Goal: Information Seeking & Learning: Learn about a topic

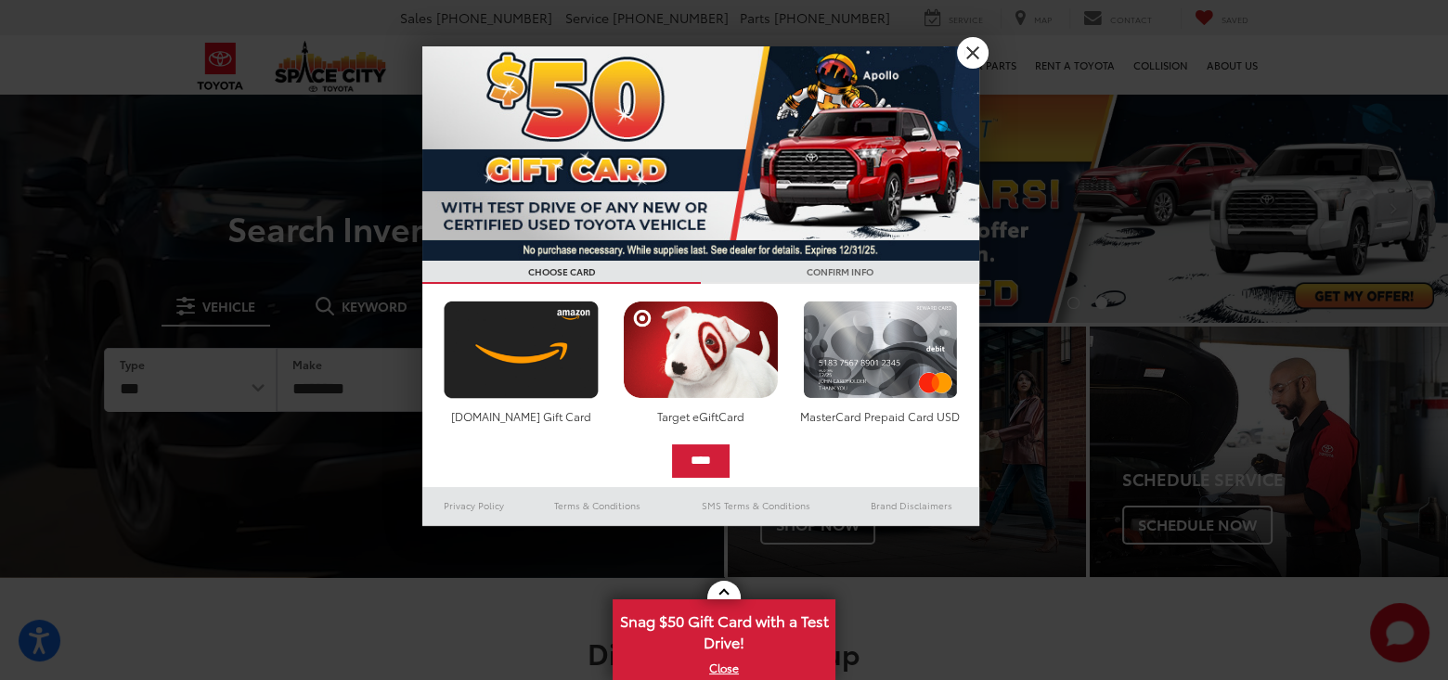
click at [983, 38] on div at bounding box center [724, 340] width 1448 height 680
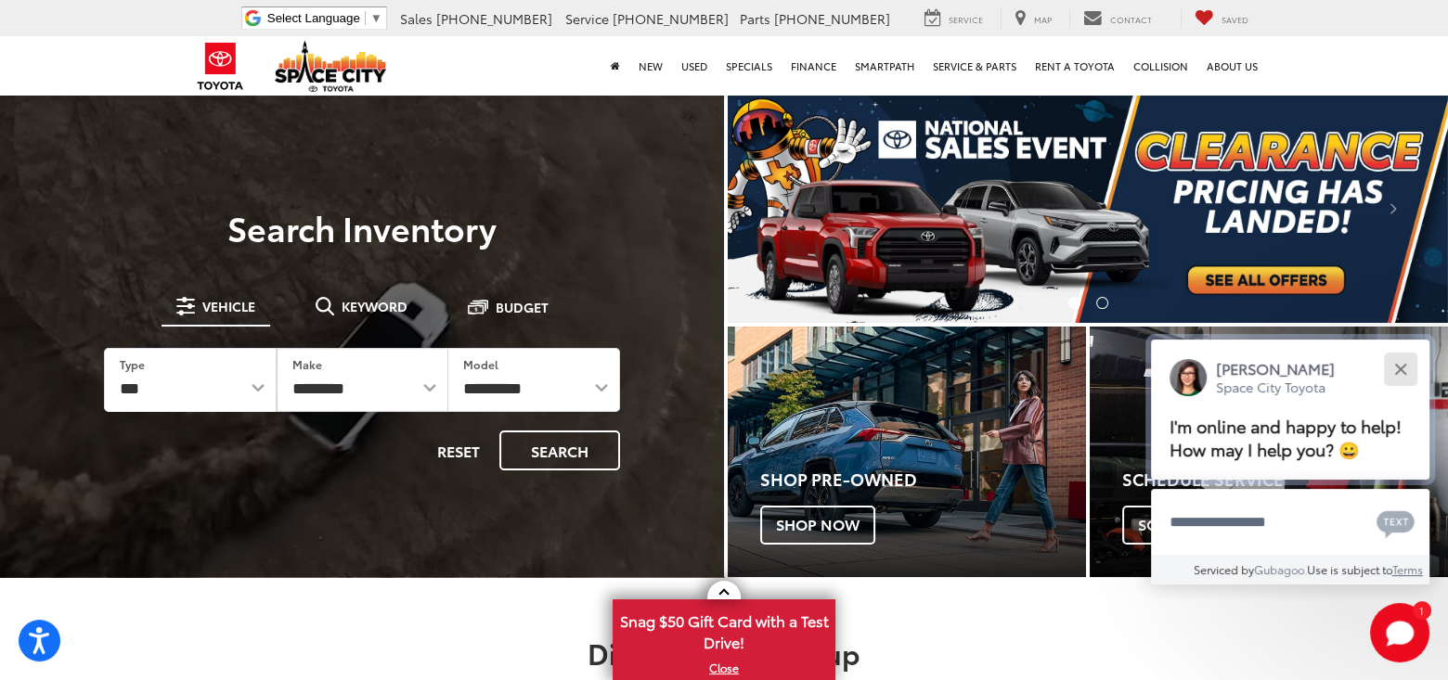
click at [1409, 354] on button "Close" at bounding box center [1400, 369] width 40 height 40
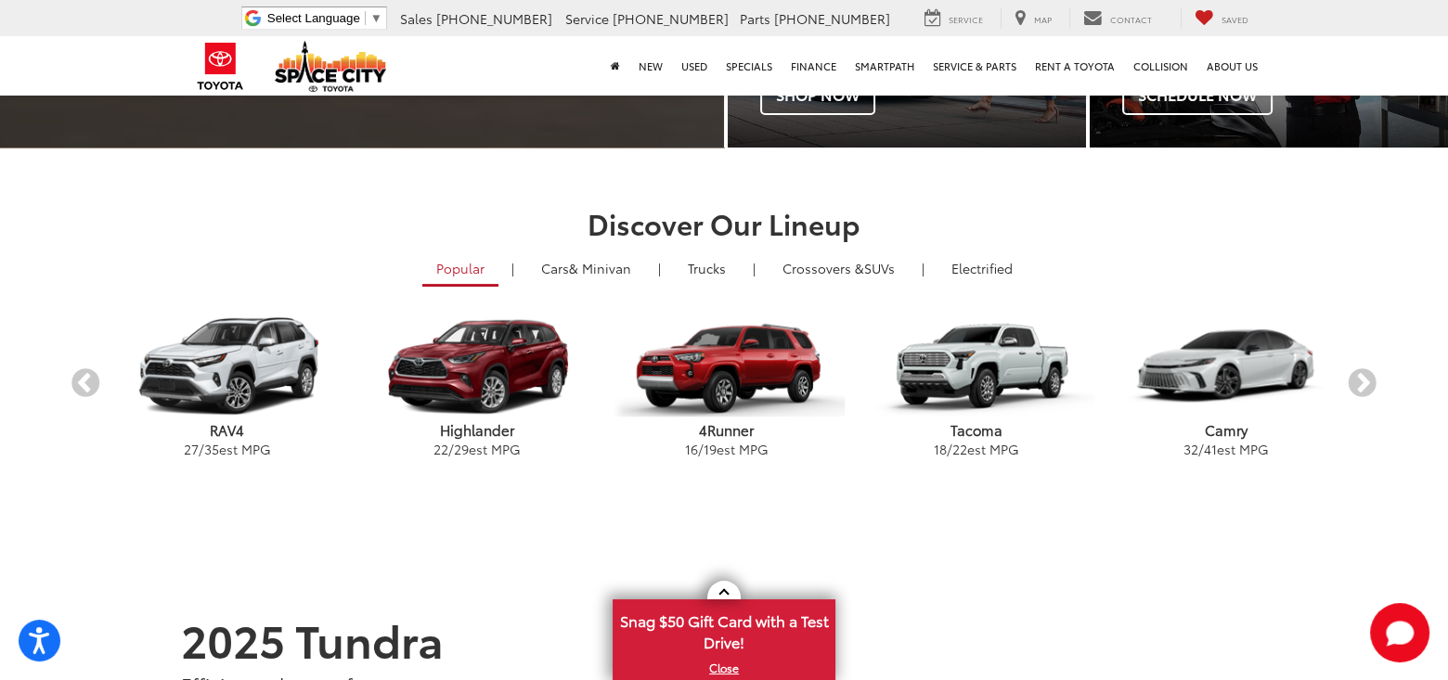
scroll to position [464, 0]
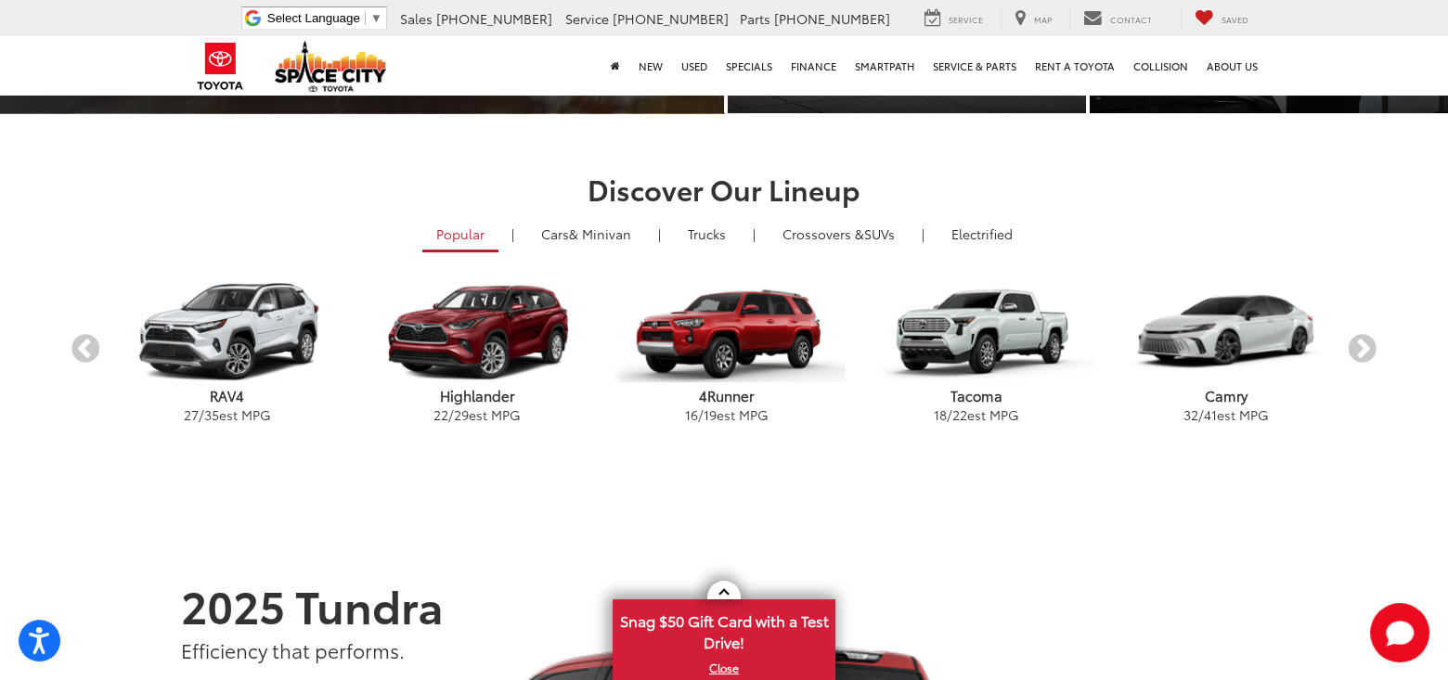
click at [971, 399] on p "Tacoma" at bounding box center [976, 395] width 250 height 19
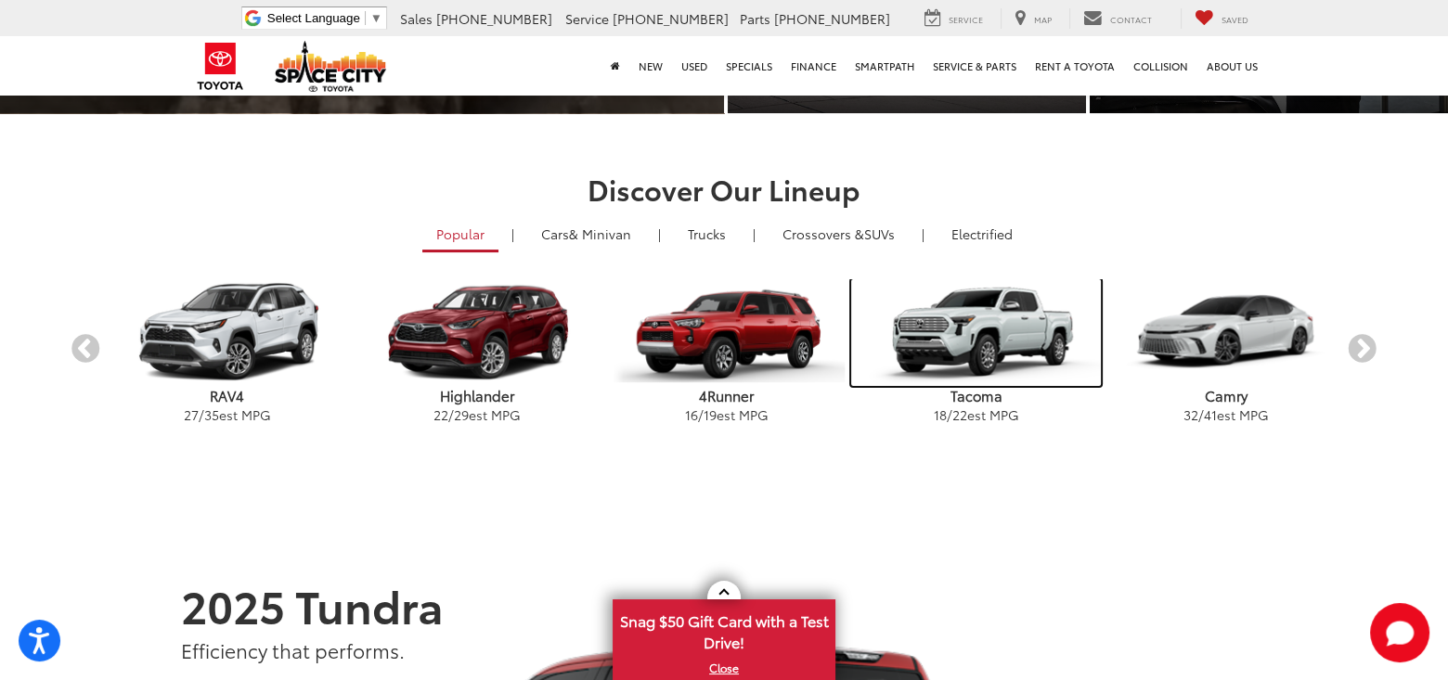
click at [977, 330] on img "carousel" at bounding box center [976, 332] width 250 height 107
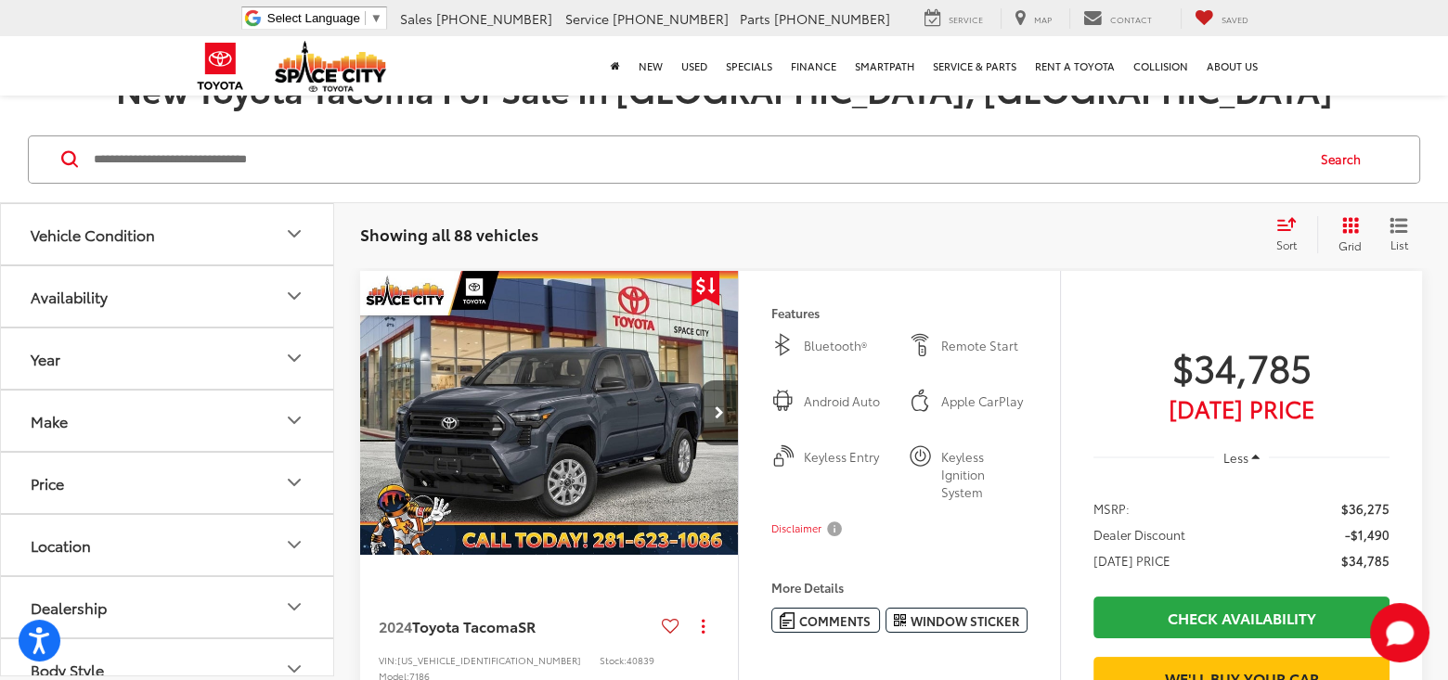
scroll to position [186, 0]
click at [574, 444] on img "2024 Toyota Tacoma SR 0" at bounding box center [549, 414] width 381 height 286
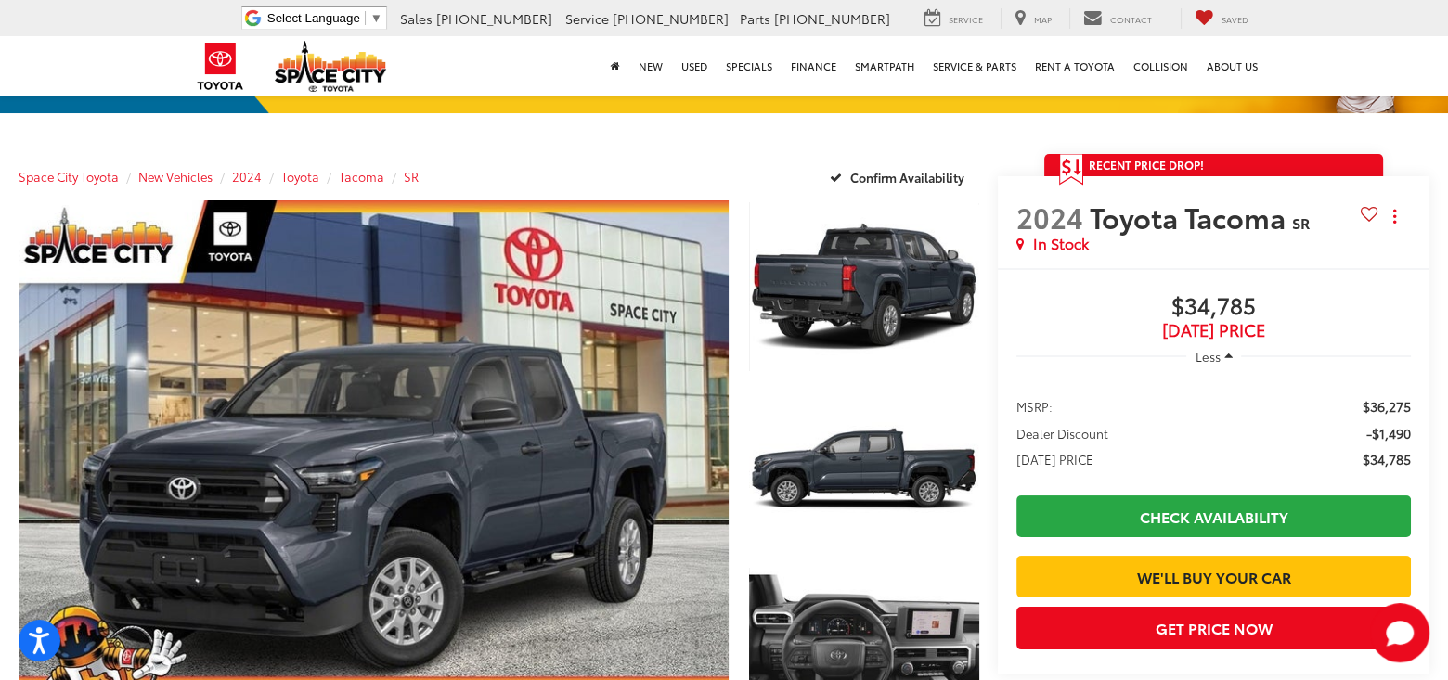
scroll to position [93, 0]
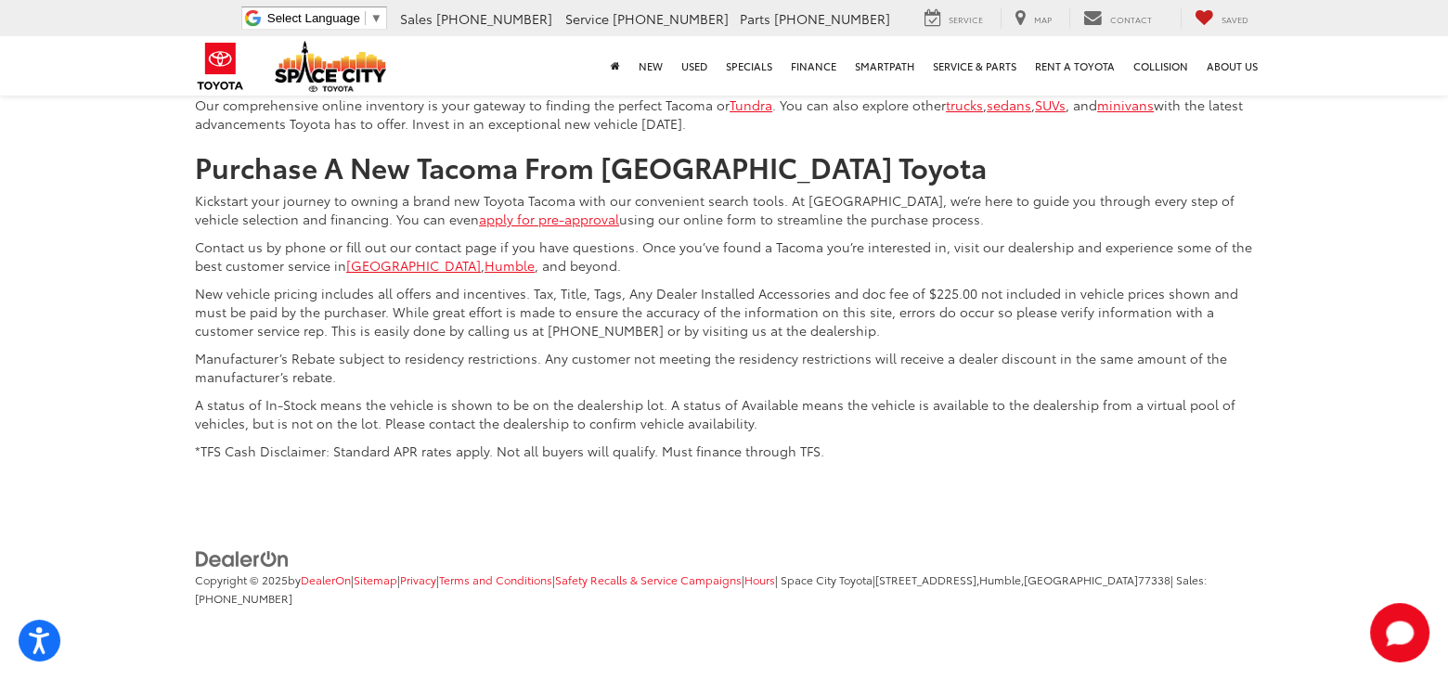
scroll to position [8818, 0]
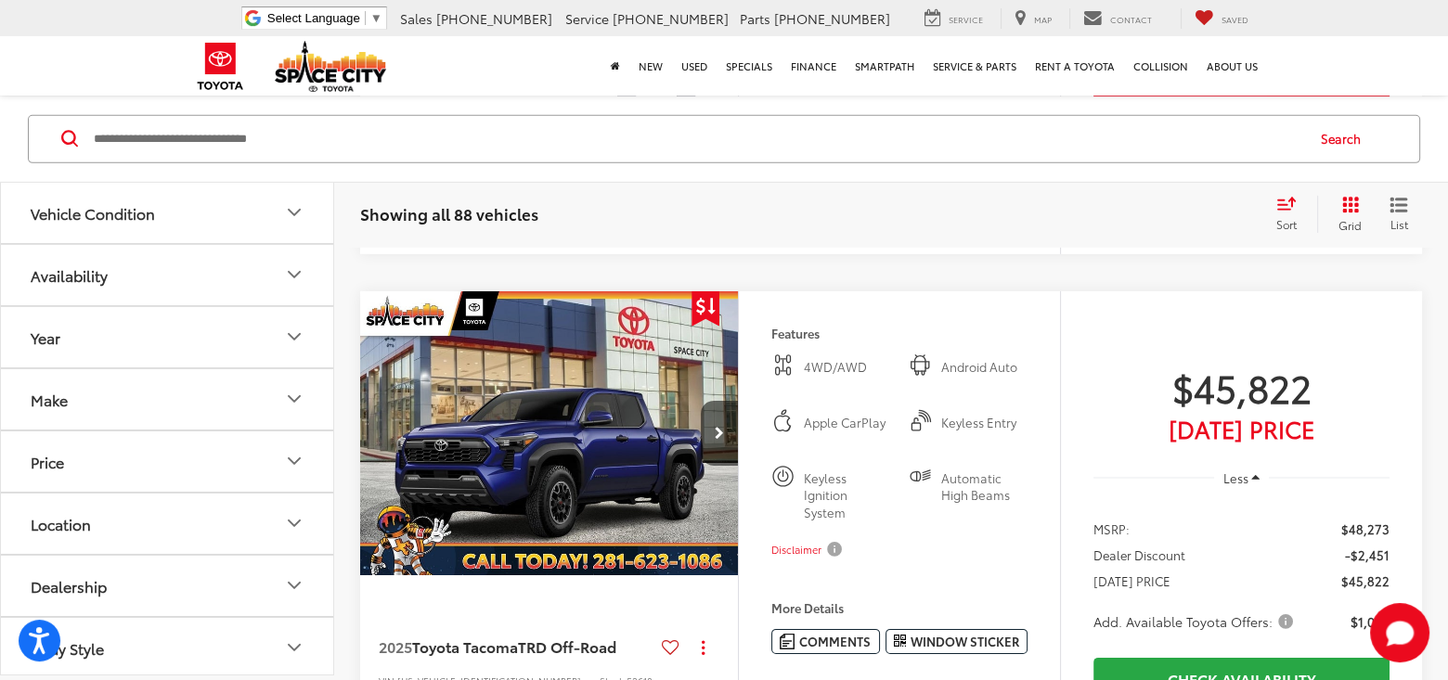
scroll to position [7353, 0]
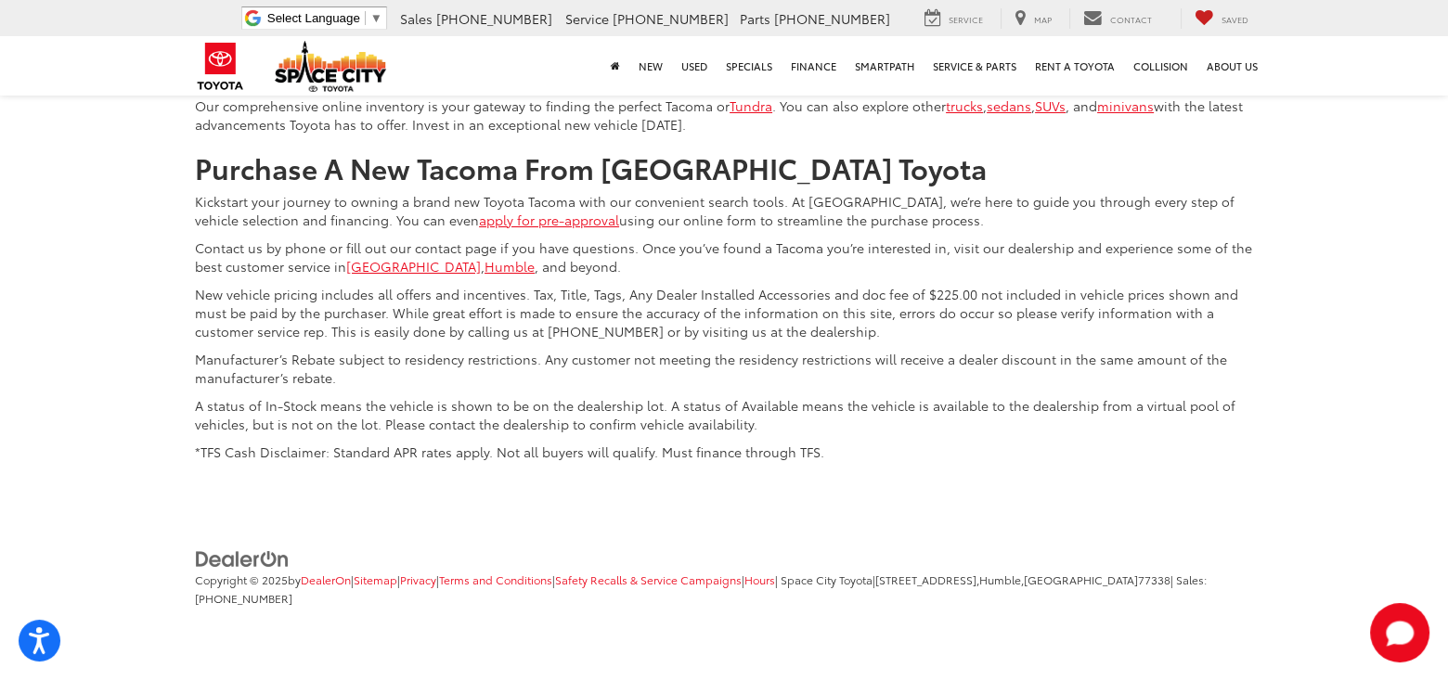
scroll to position [8838, 0]
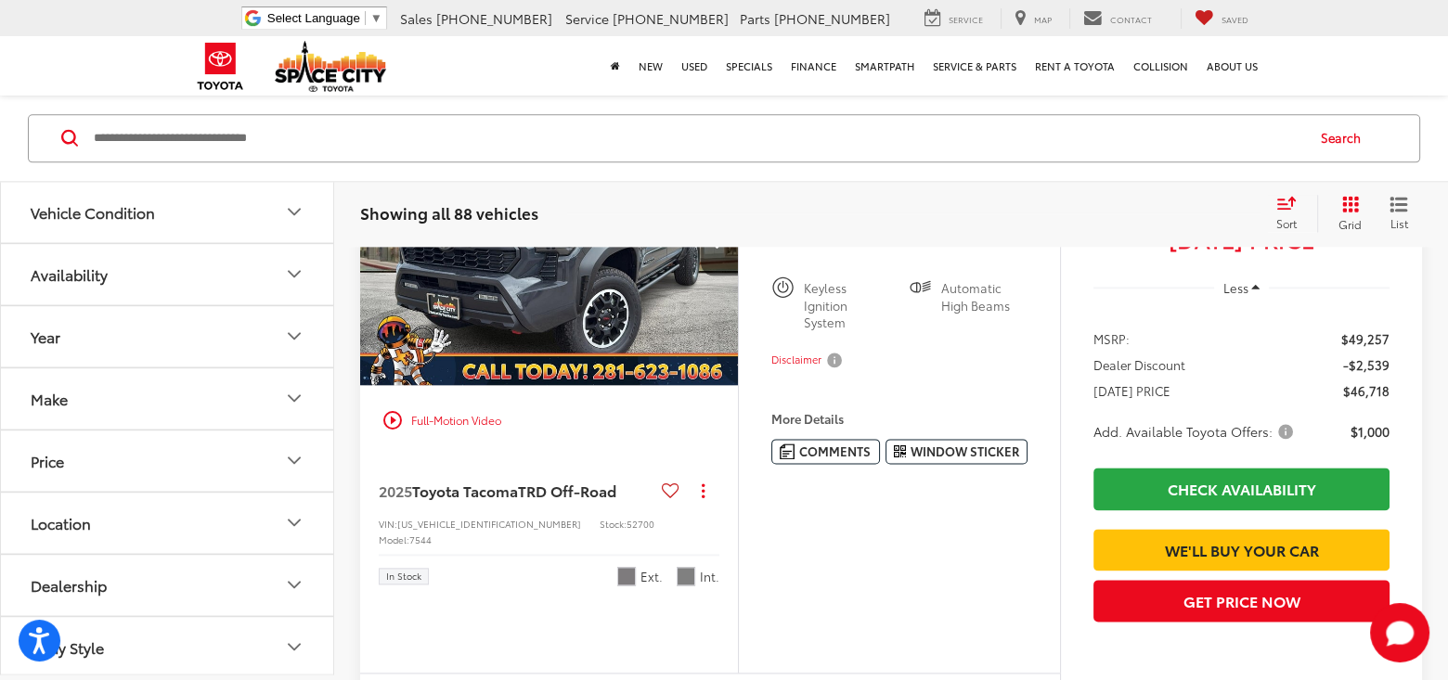
scroll to position [2991, 0]
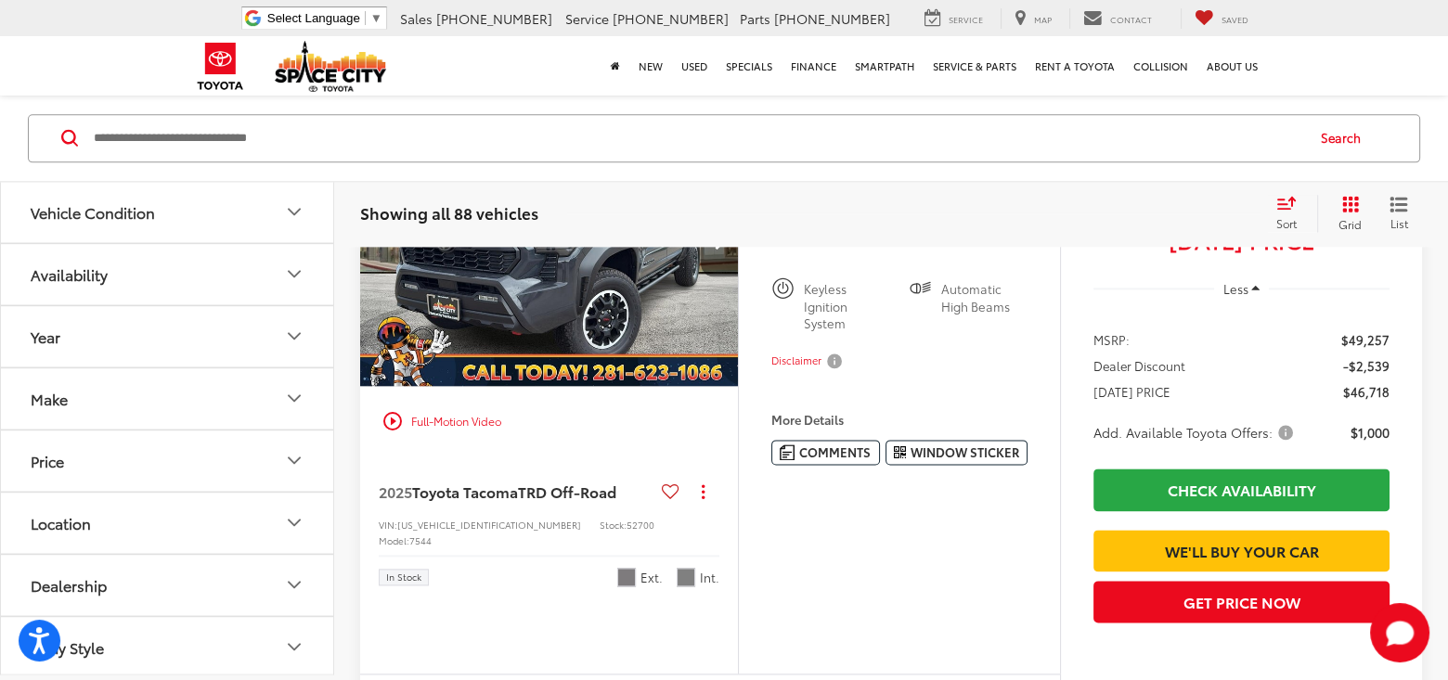
click at [728, 277] on button "Next image" at bounding box center [719, 244] width 37 height 65
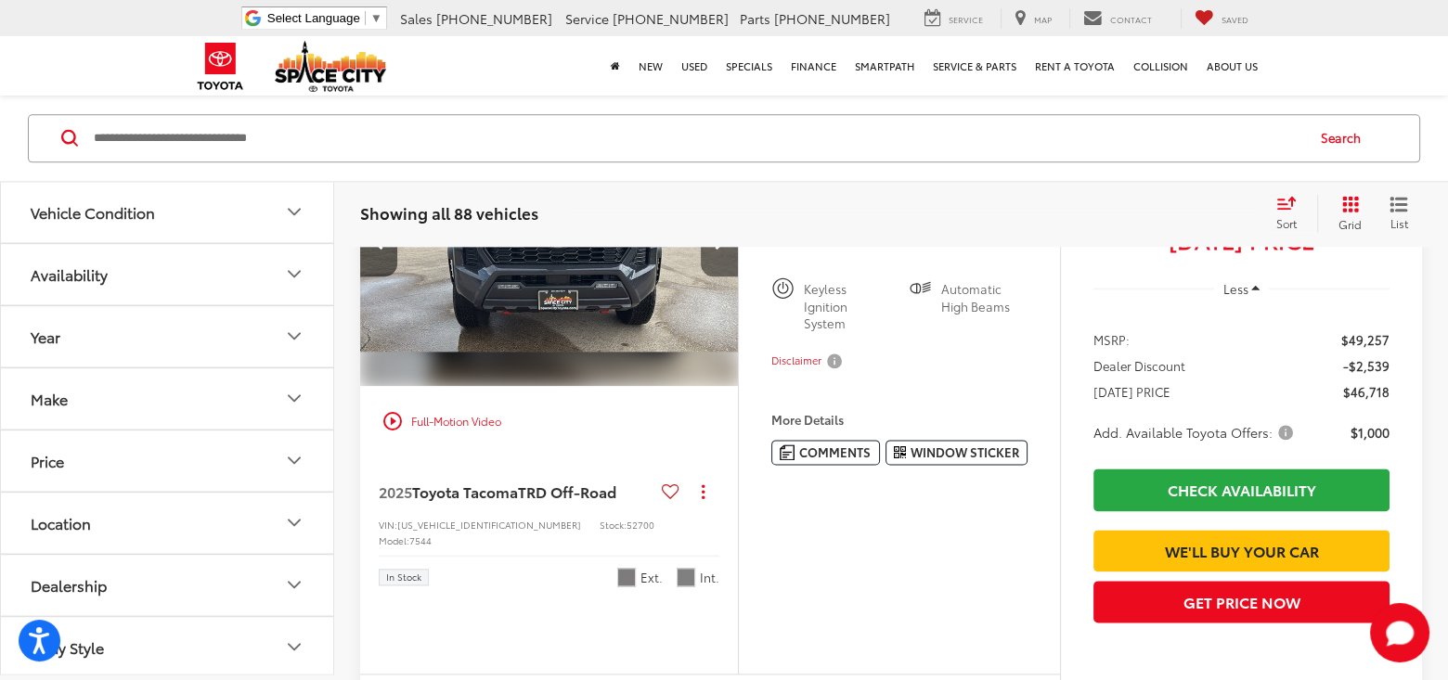
click at [721, 251] on icon "Next image" at bounding box center [719, 244] width 9 height 13
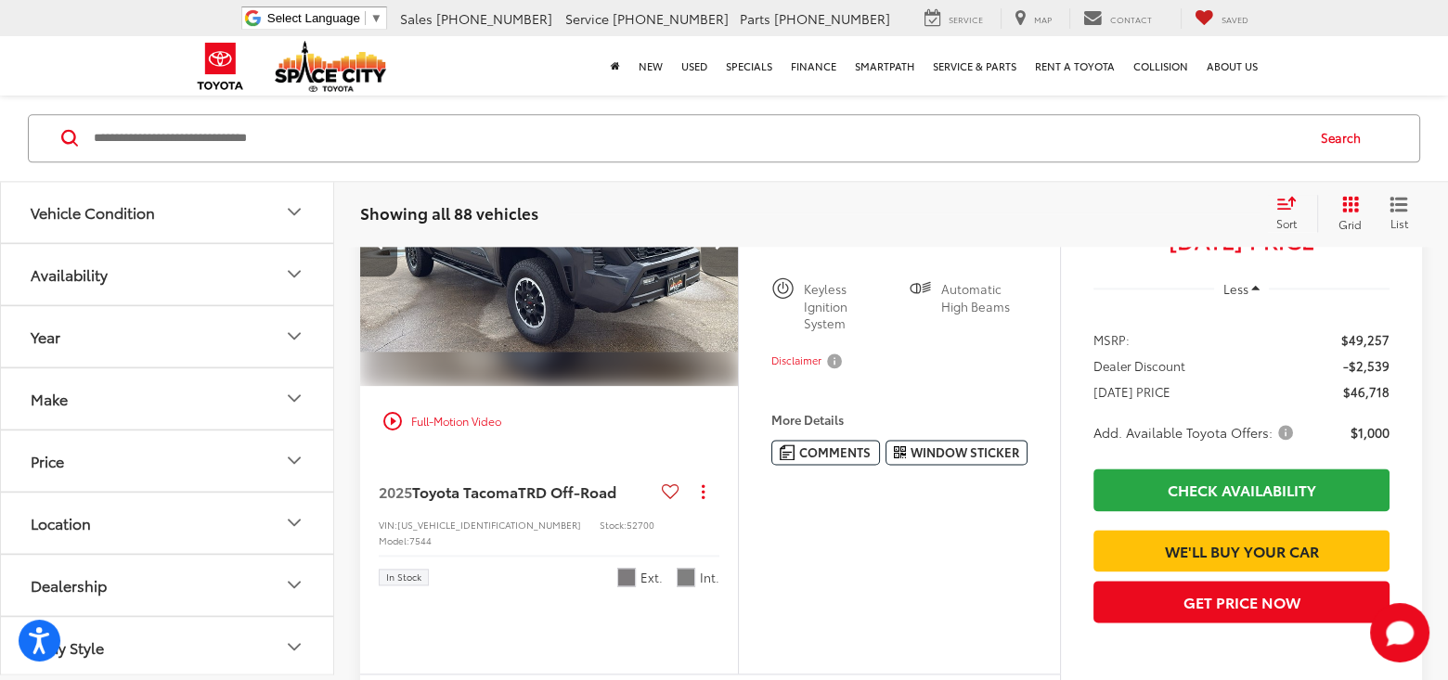
scroll to position [0, 761]
click at [721, 251] on icon "Next image" at bounding box center [719, 244] width 9 height 13
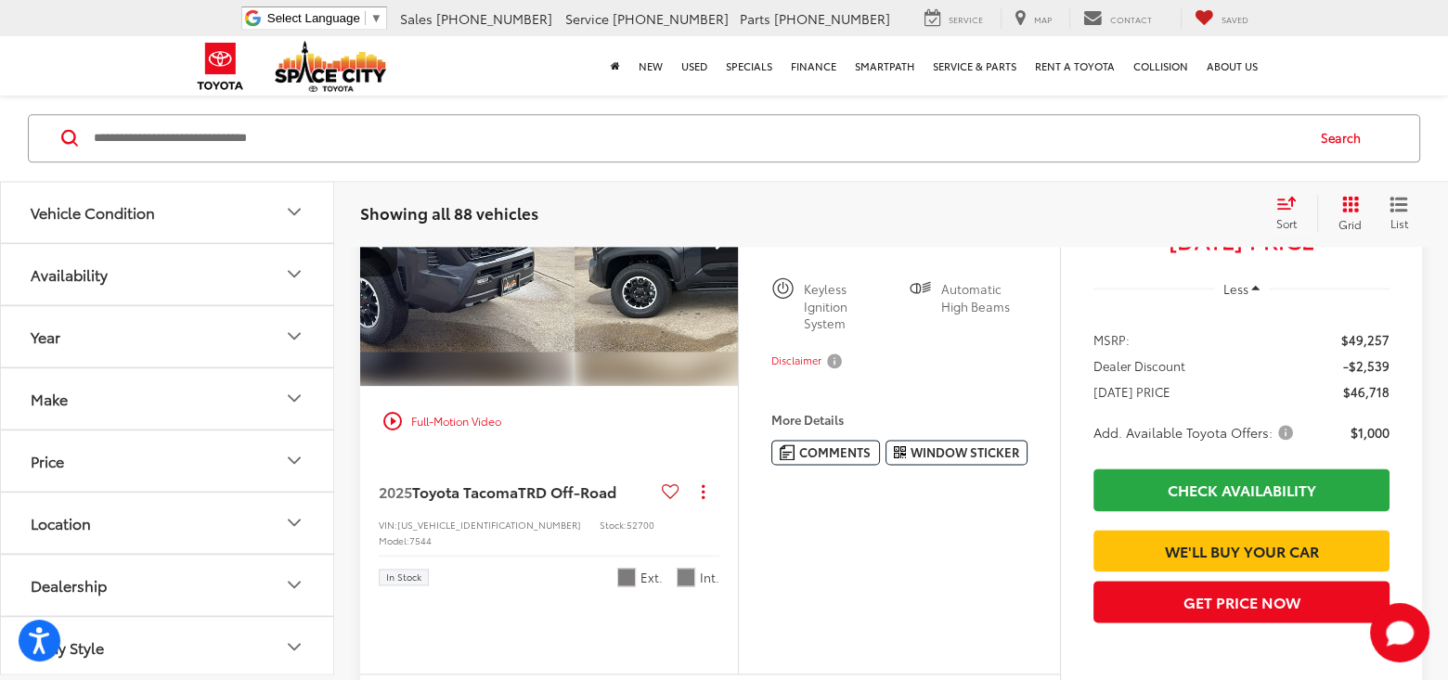
scroll to position [0, 1142]
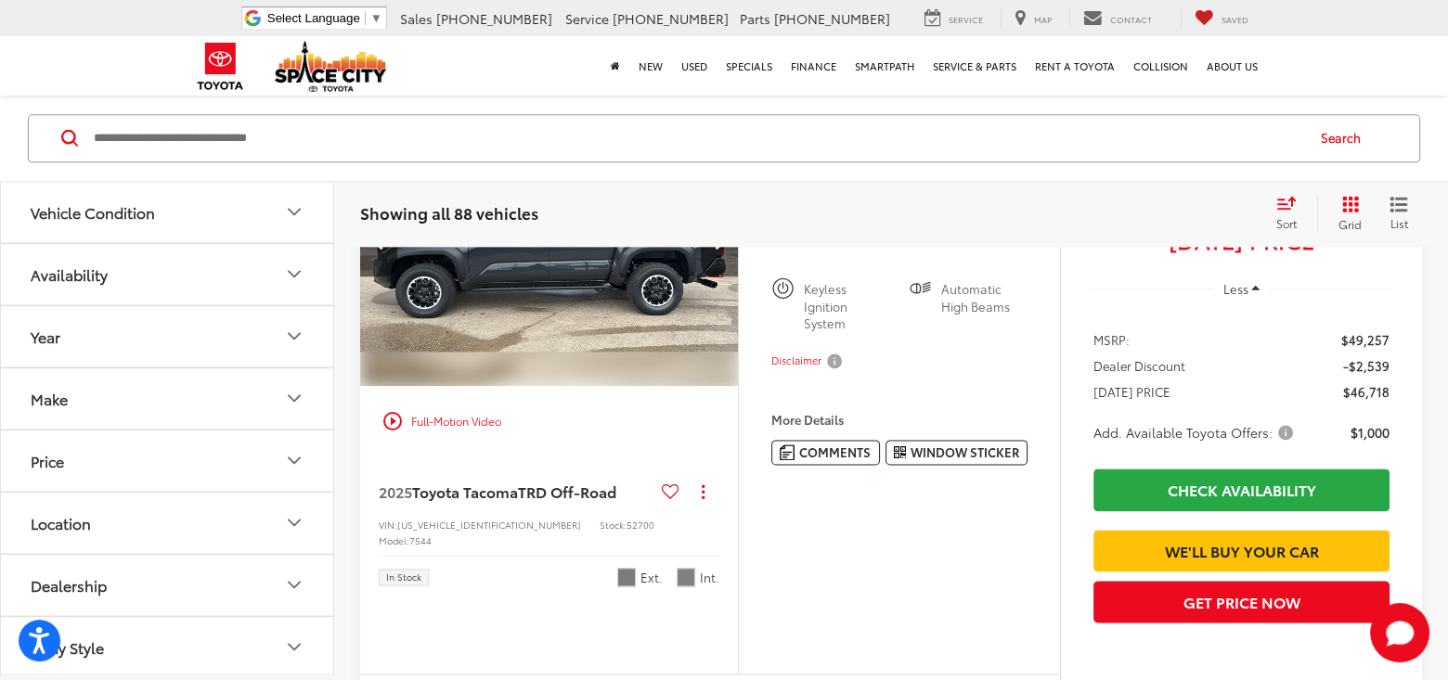
click at [721, 251] on icon "Next image" at bounding box center [719, 244] width 9 height 13
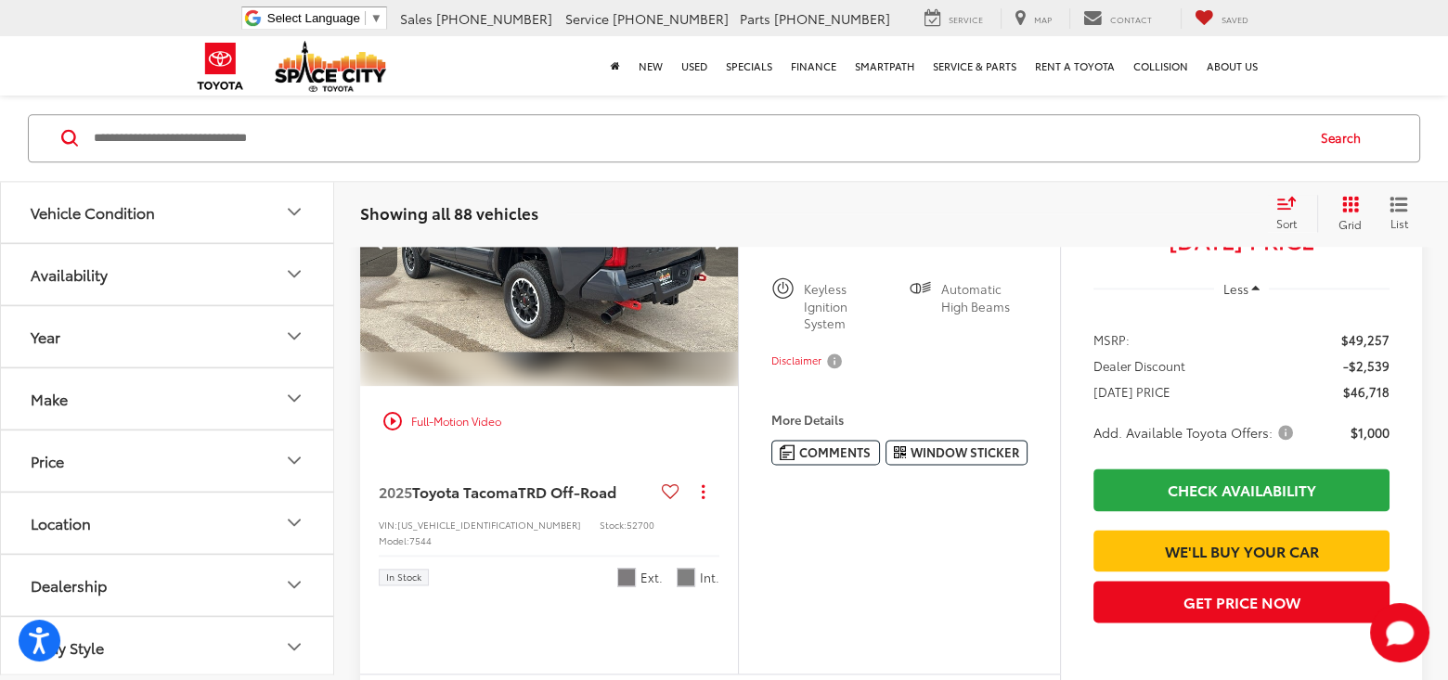
click at [721, 251] on icon "Next image" at bounding box center [719, 244] width 9 height 13
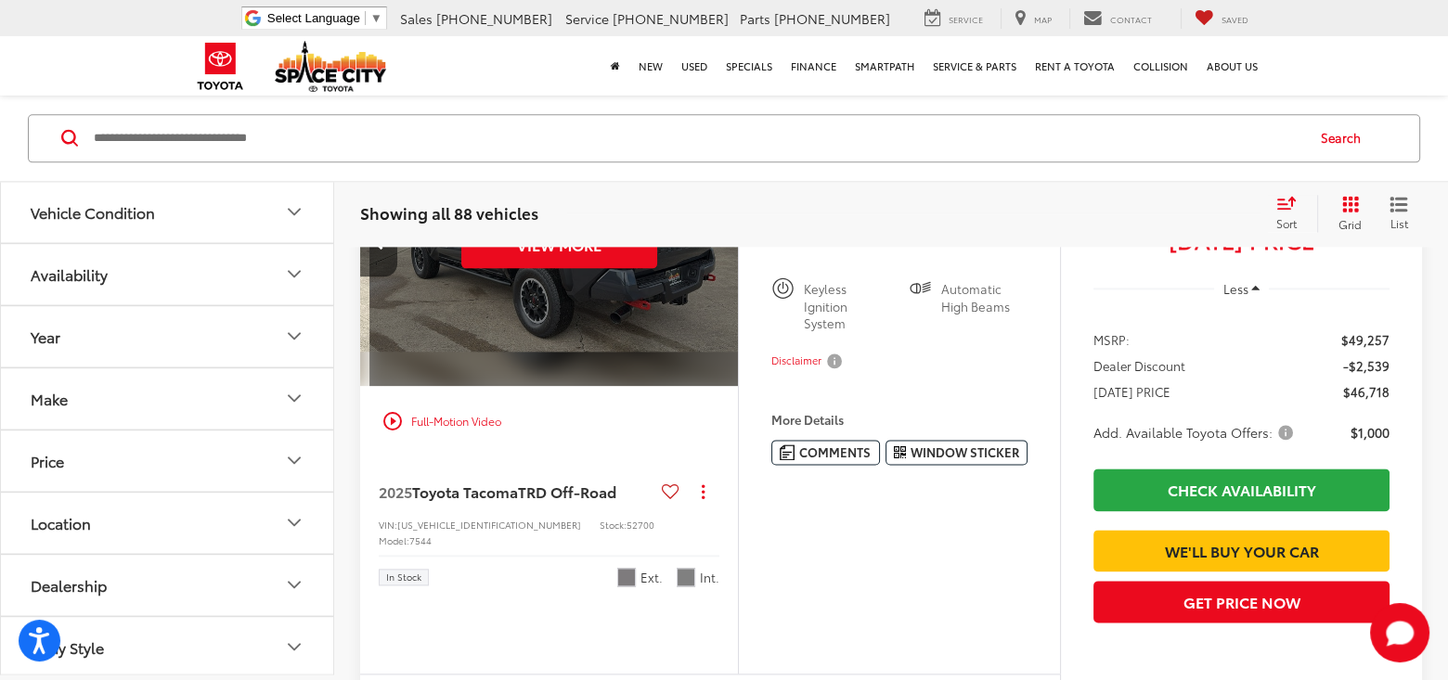
scroll to position [0, 1903]
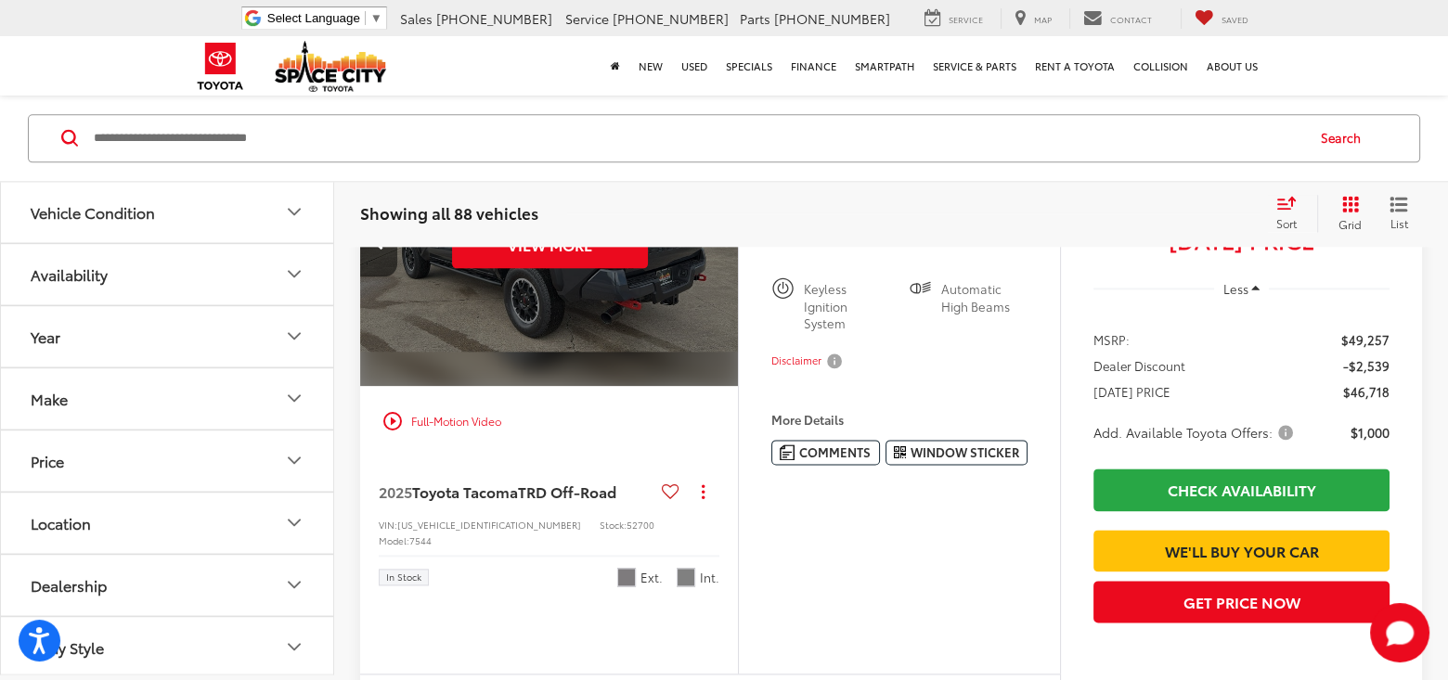
click at [721, 388] on div "View More" at bounding box center [550, 245] width 381 height 286
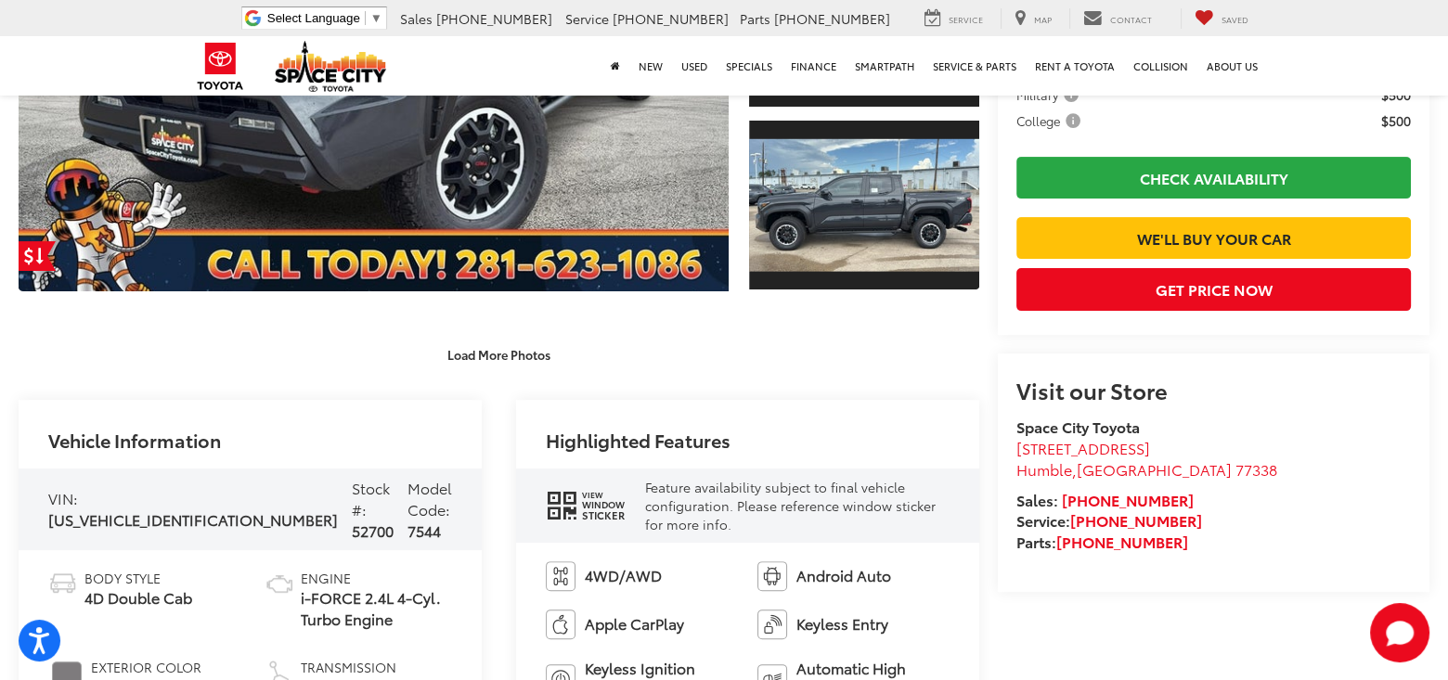
scroll to position [835, 0]
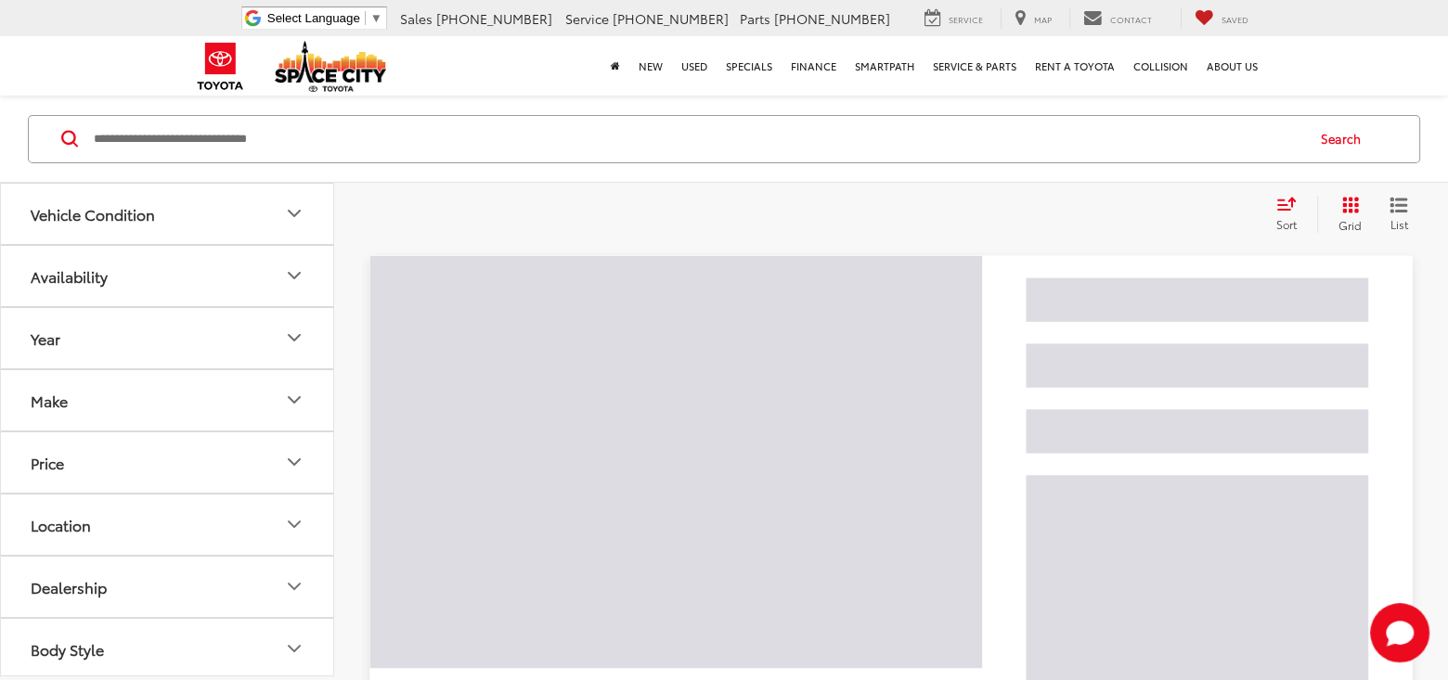
scroll to position [205, 0]
